Goal: Task Accomplishment & Management: Manage account settings

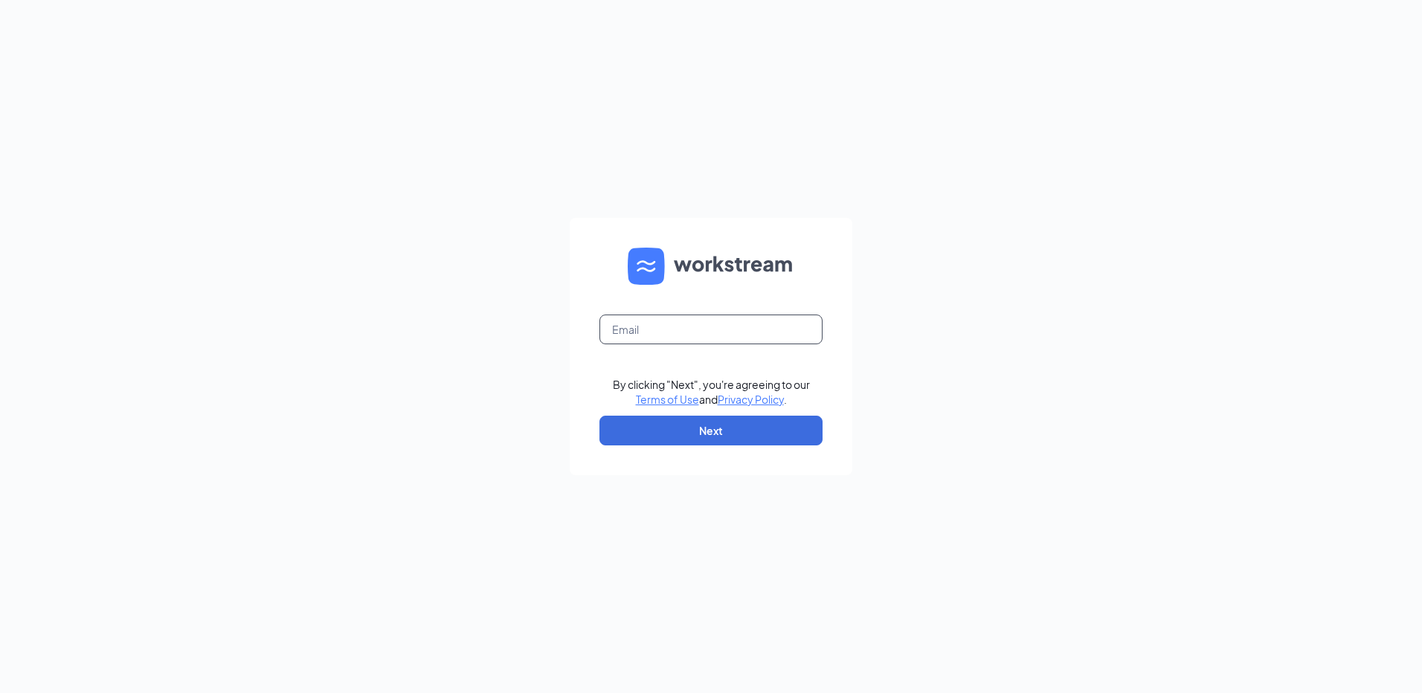
click at [679, 329] on input "text" at bounding box center [711, 330] width 223 height 30
type input "rs039730@tacobell.com"
click at [731, 449] on form "rs039730@tacobell.com By clicking "Next", you're agreeing to our Terms of Use a…" at bounding box center [711, 346] width 283 height 257
click at [733, 431] on button "Next" at bounding box center [711, 431] width 223 height 30
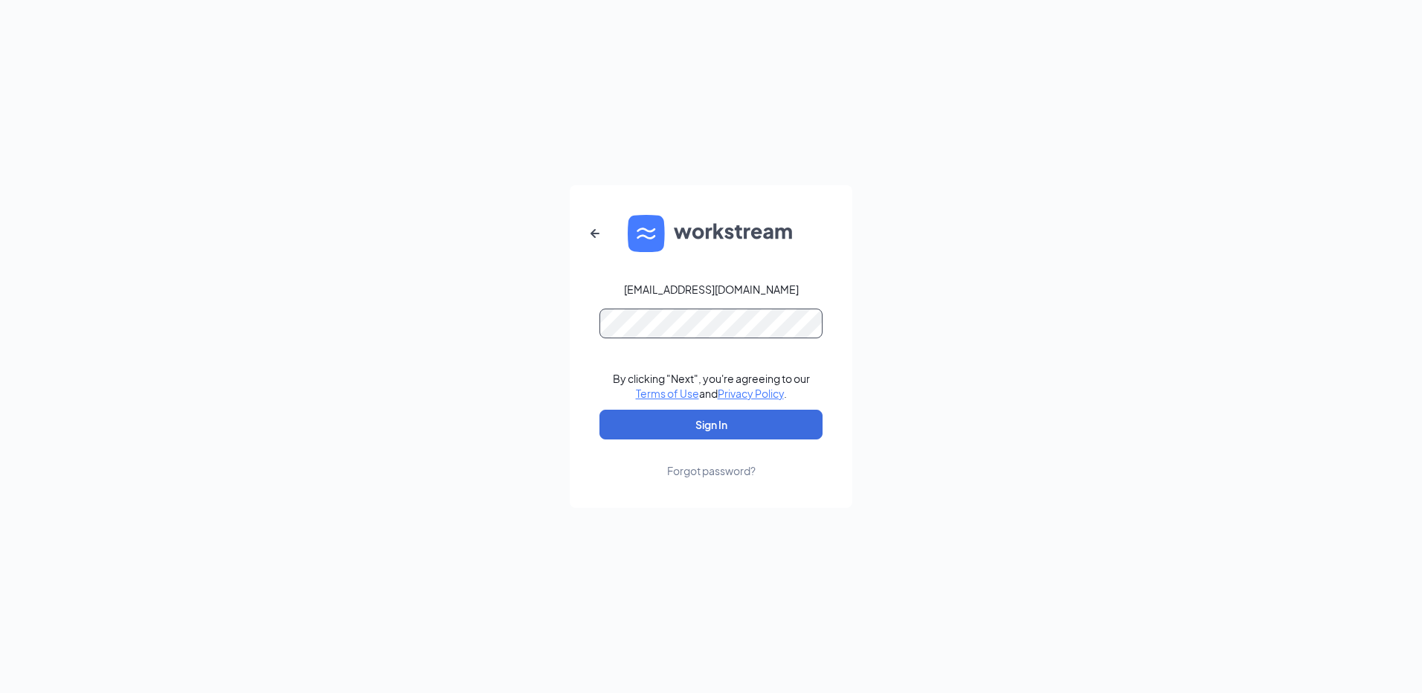
click at [600, 410] on button "Sign In" at bounding box center [711, 425] width 223 height 30
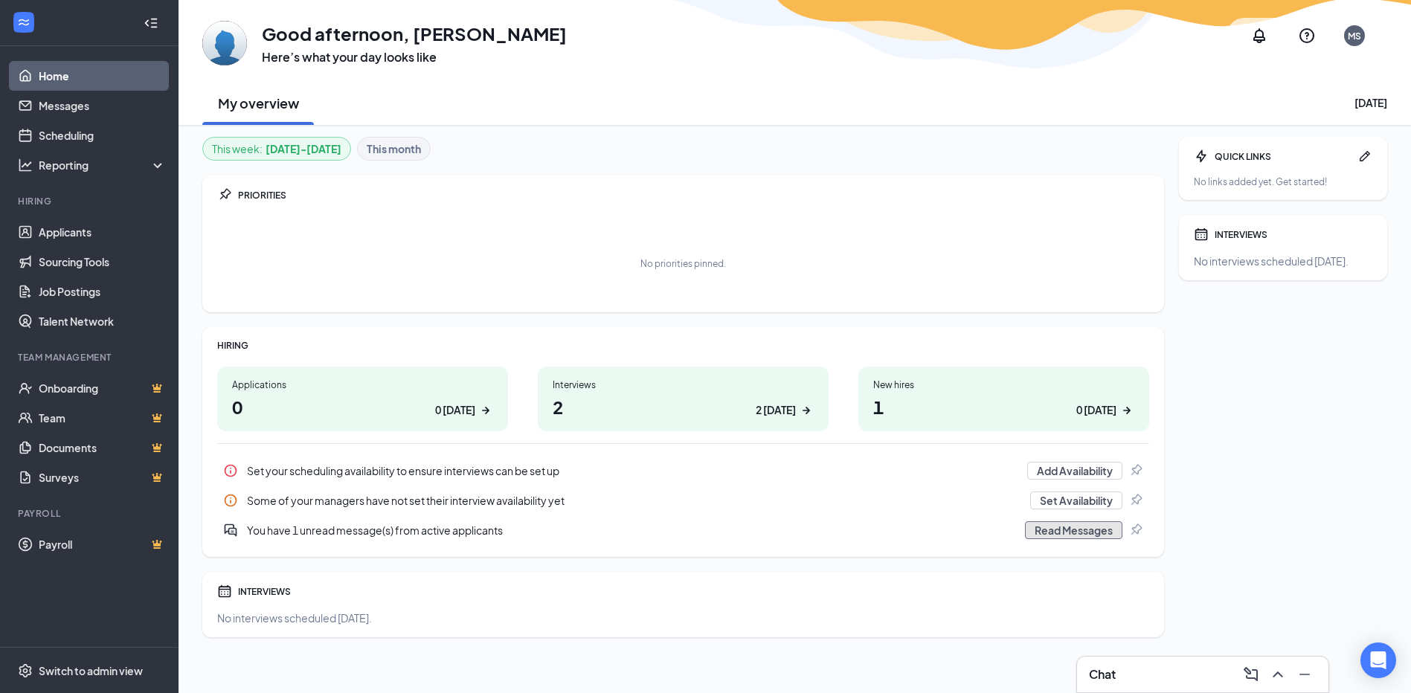
click at [1071, 535] on button "Read Messages" at bounding box center [1073, 531] width 97 height 18
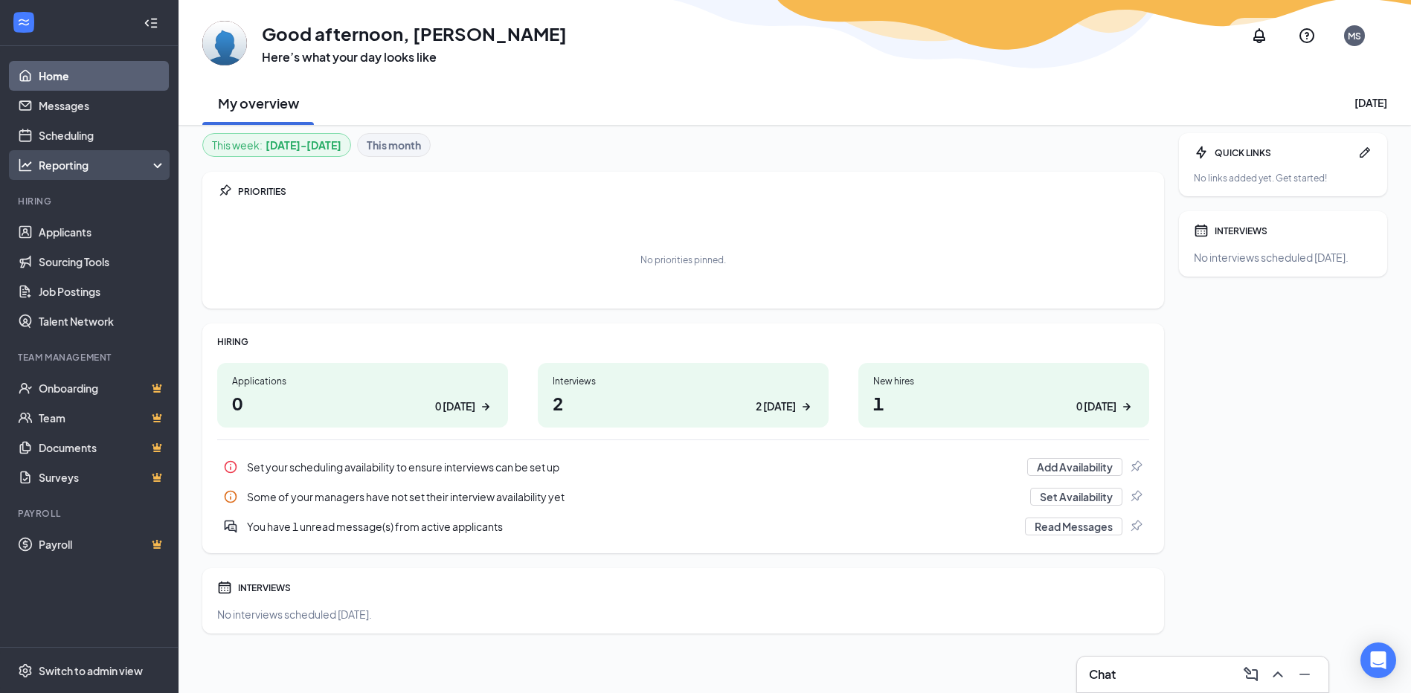
click at [158, 170] on div "Reporting" at bounding box center [103, 165] width 128 height 15
click at [155, 164] on div "Reporting" at bounding box center [103, 165] width 128 height 15
click at [86, 228] on link "Applicants" at bounding box center [102, 232] width 127 height 30
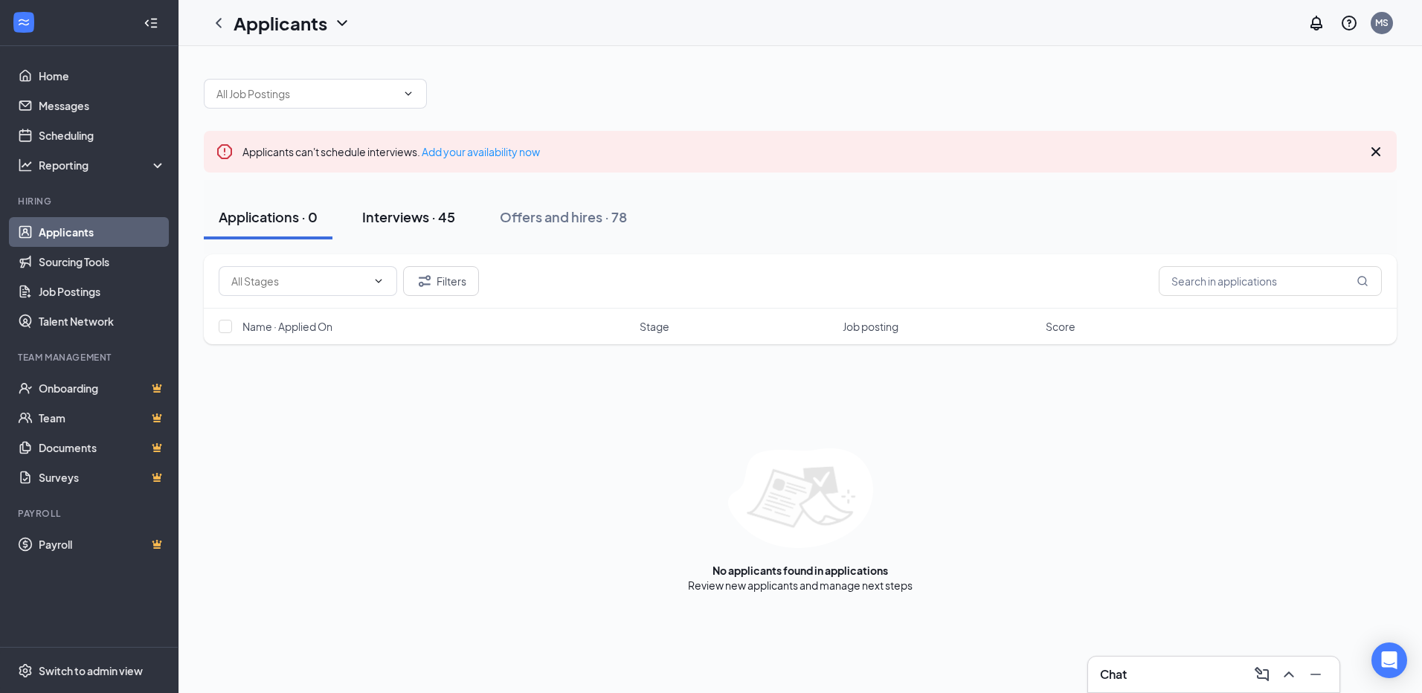
click at [394, 214] on div "Interviews · 45" at bounding box center [408, 217] width 93 height 19
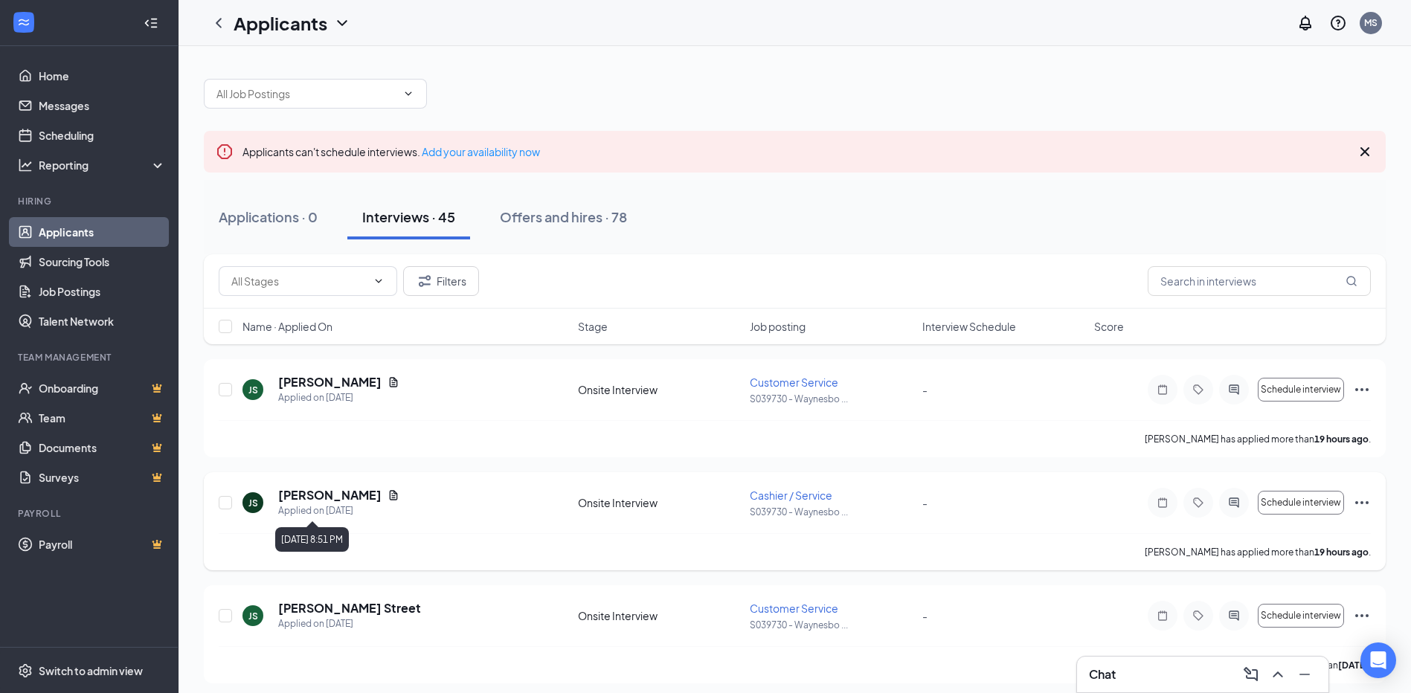
click at [299, 513] on div "Applied on [DATE]" at bounding box center [338, 511] width 121 height 15
click at [314, 491] on h5 "[PERSON_NAME]" at bounding box center [329, 495] width 103 height 16
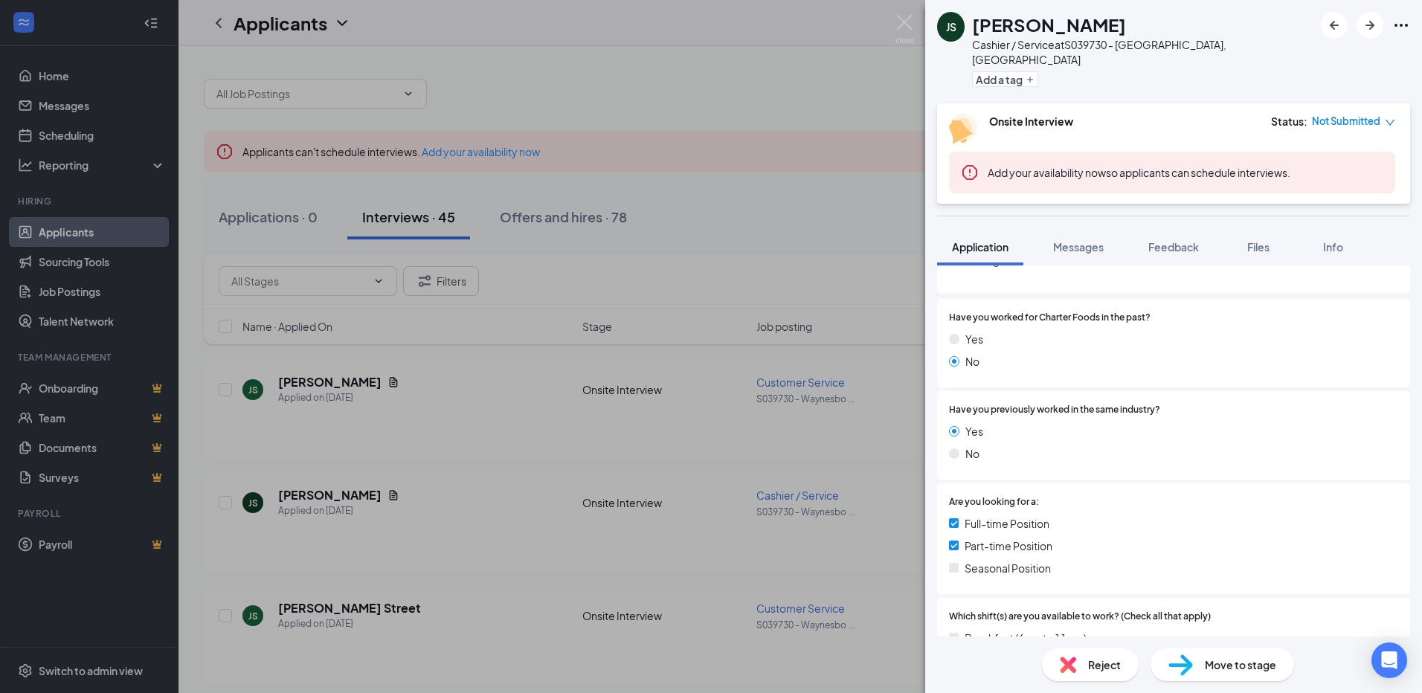
scroll to position [298, 0]
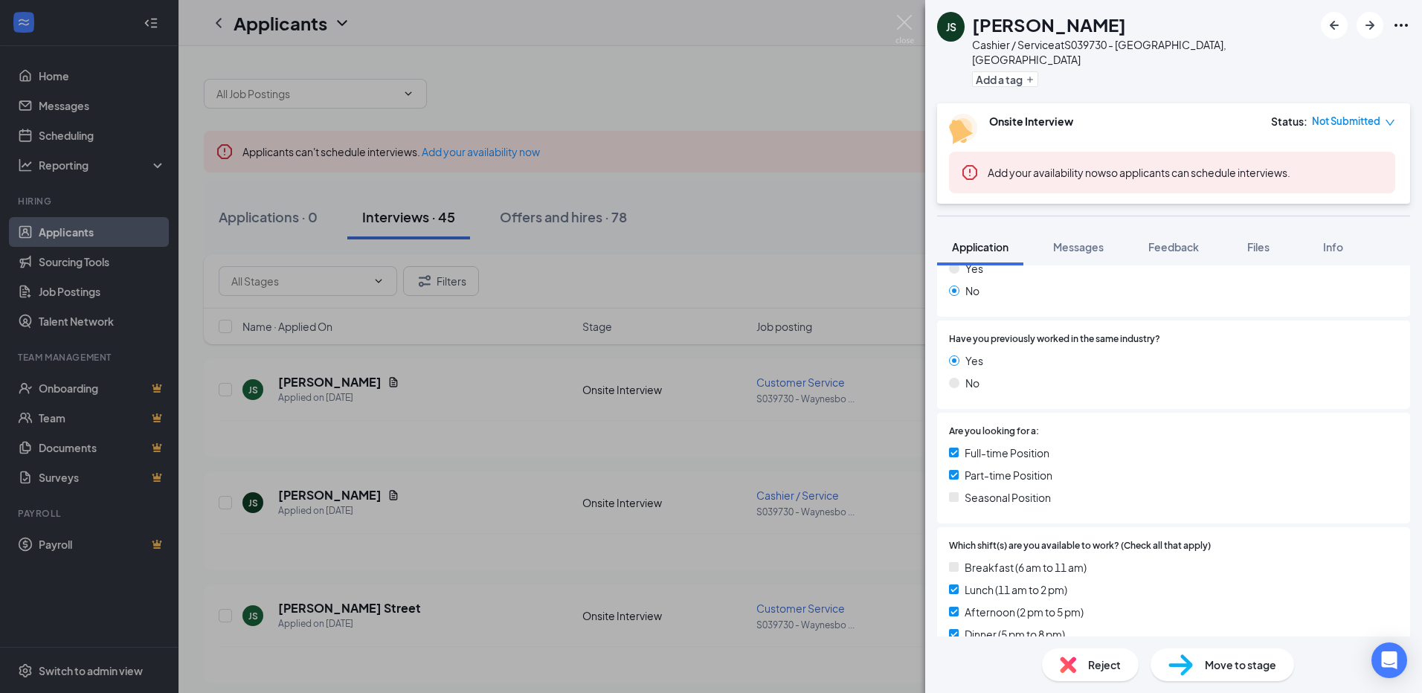
click at [605, 383] on div "JS [PERSON_NAME] / Service at S039730 - [GEOGRAPHIC_DATA], [GEOGRAPHIC_DATA] Ad…" at bounding box center [711, 346] width 1422 height 693
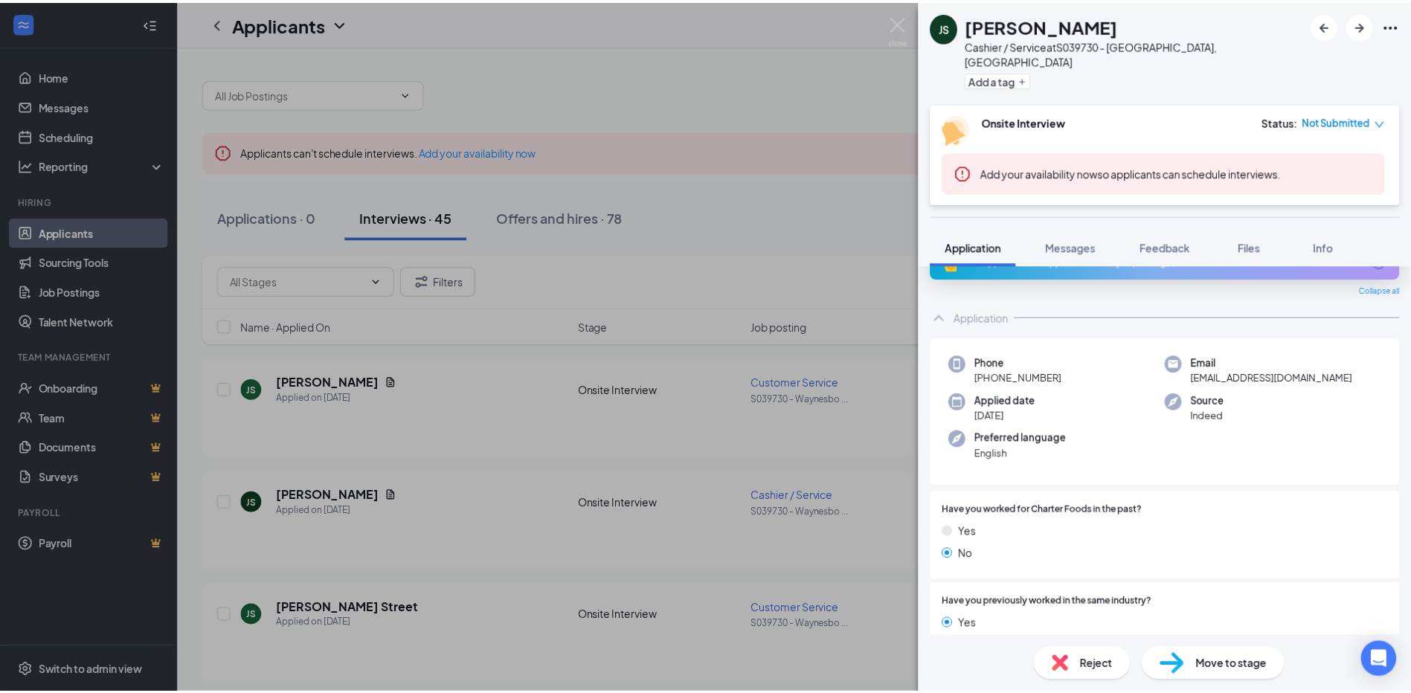
scroll to position [0, 0]
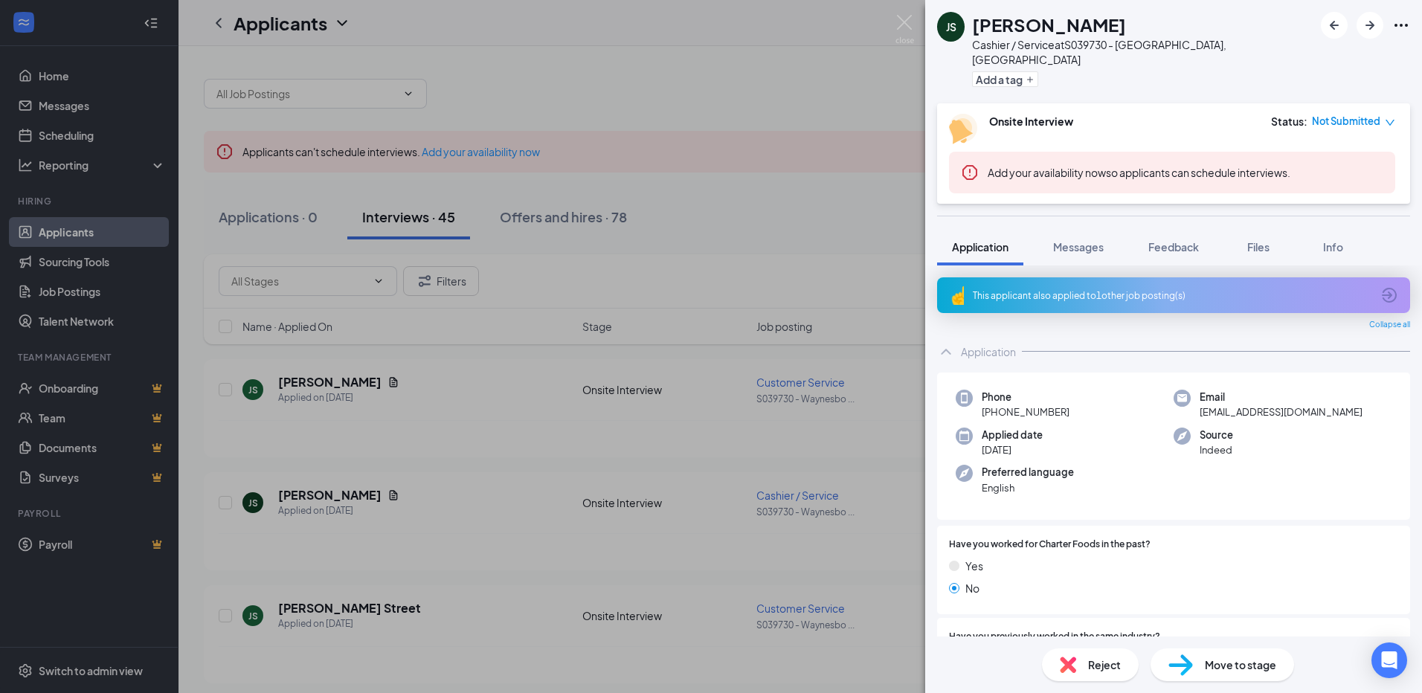
drag, startPoint x: 534, startPoint y: 25, endPoint x: 350, endPoint y: 203, distance: 256.2
click at [533, 26] on div "JS [PERSON_NAME] / Service at S039730 - [GEOGRAPHIC_DATA], [GEOGRAPHIC_DATA] Ad…" at bounding box center [711, 346] width 1422 height 693
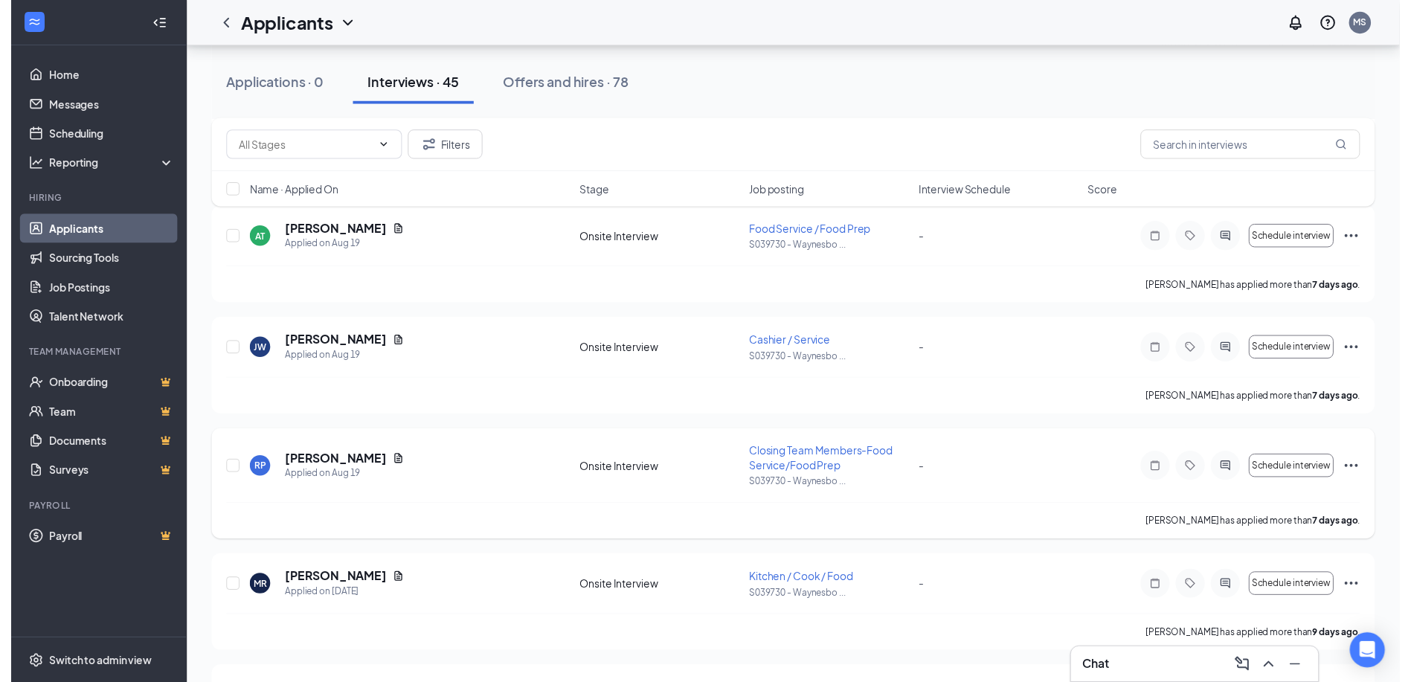
scroll to position [670, 0]
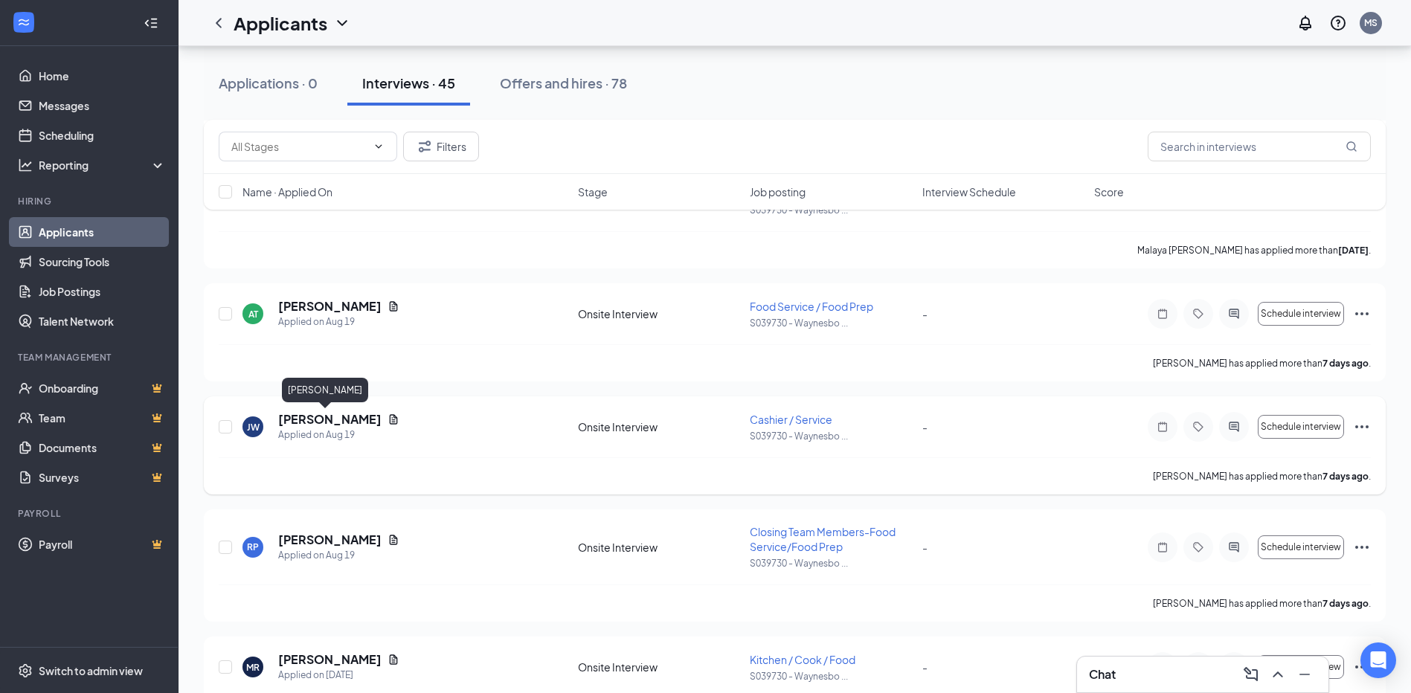
click at [307, 415] on h5 "[PERSON_NAME]" at bounding box center [329, 419] width 103 height 16
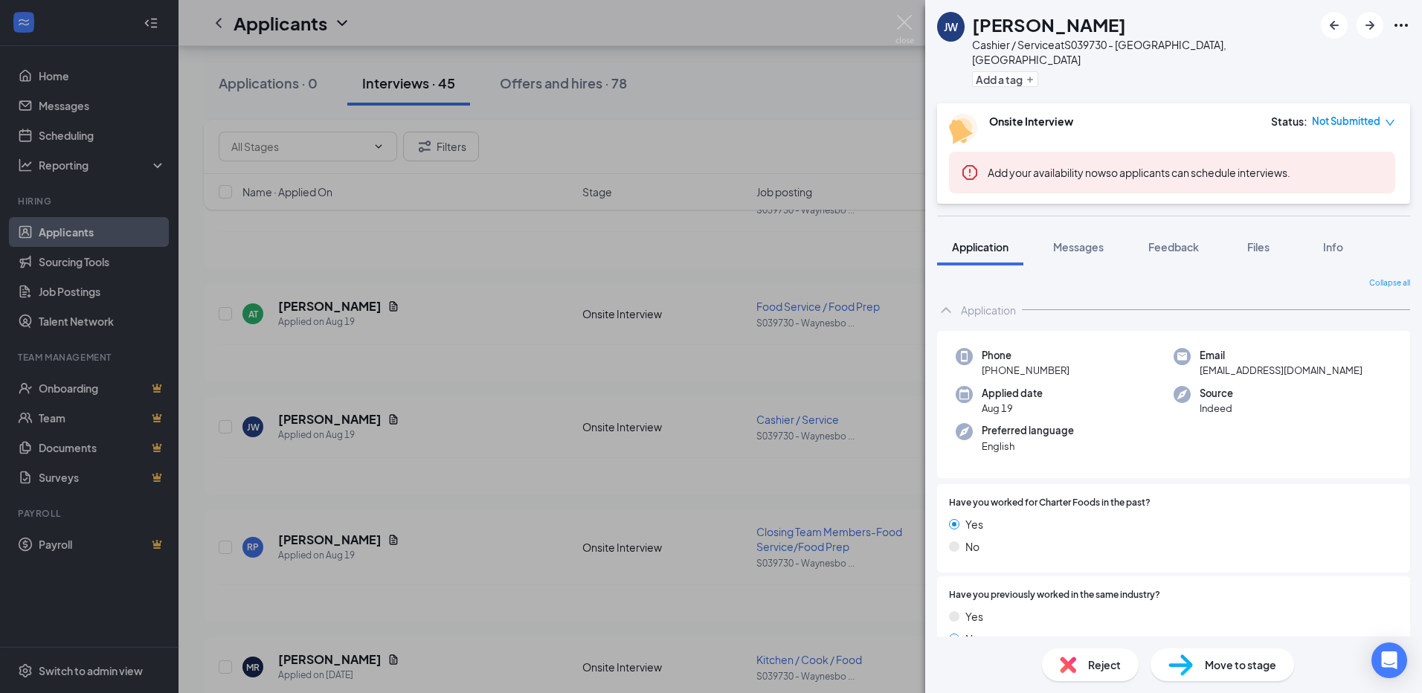
click at [121, 639] on div "[PERSON_NAME] Cashier / Service at S039730 - [GEOGRAPHIC_DATA], [GEOGRAPHIC_DAT…" at bounding box center [711, 346] width 1422 height 693
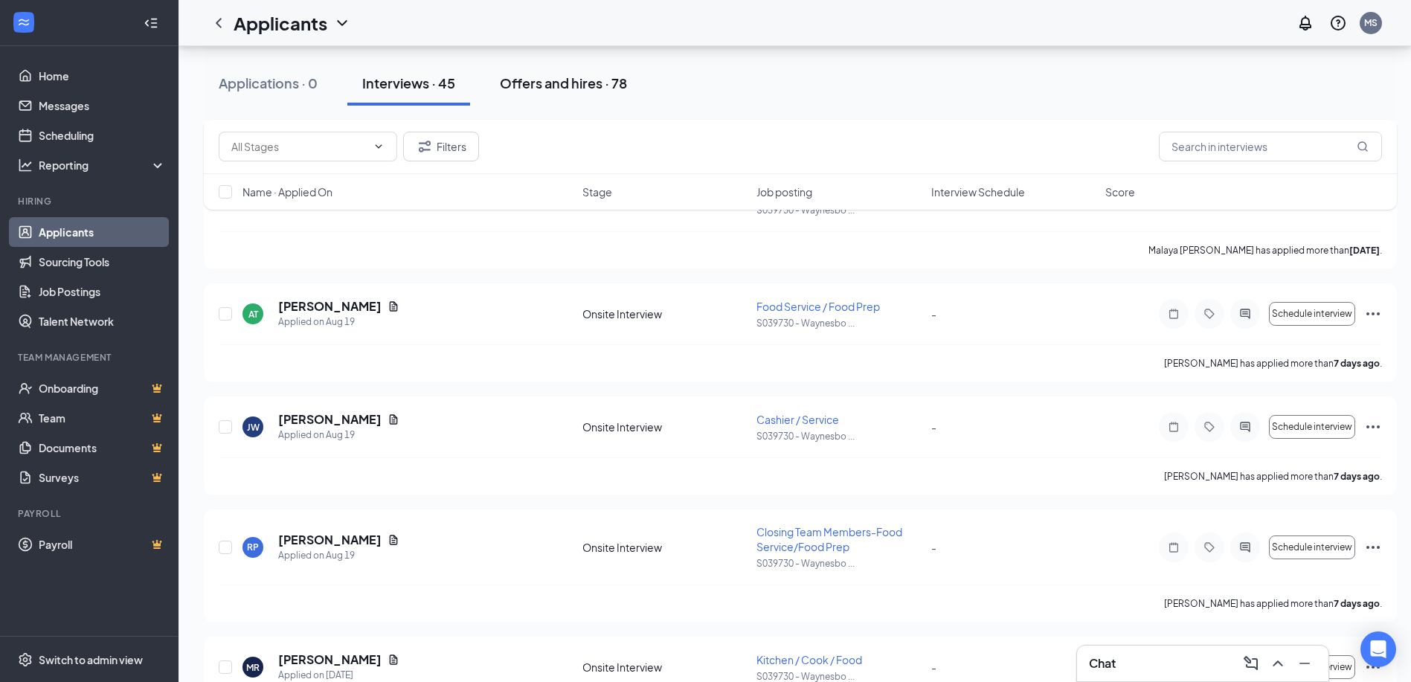
click at [524, 82] on div "Offers and hires · 78" at bounding box center [563, 83] width 127 height 19
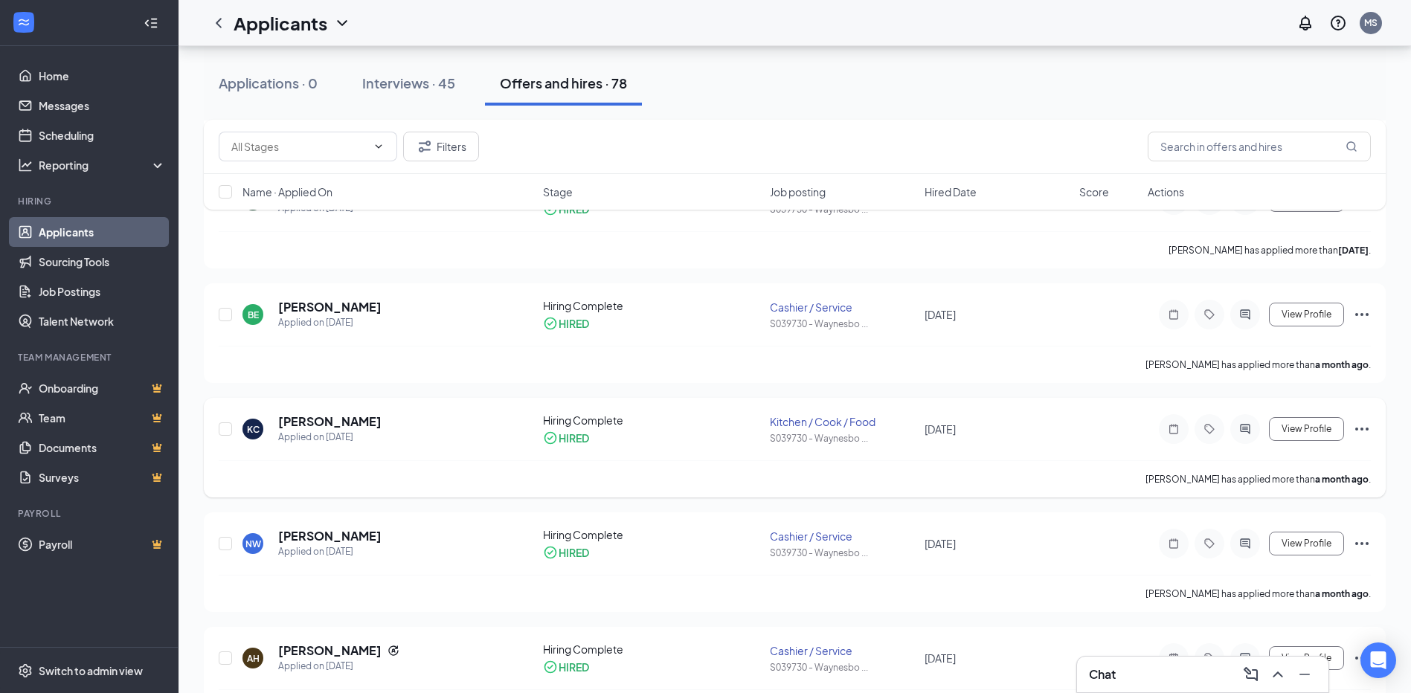
scroll to position [446, 0]
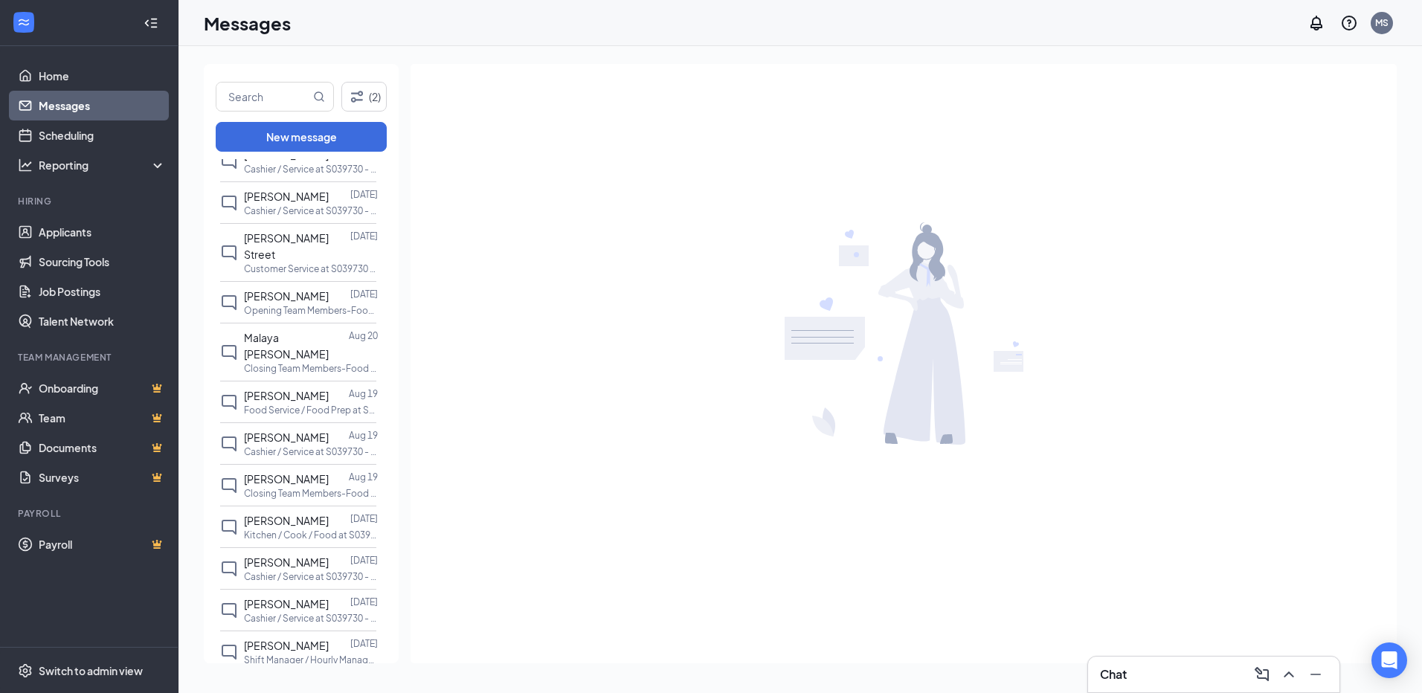
scroll to position [224, 0]
